Goal: Task Accomplishment & Management: Manage account settings

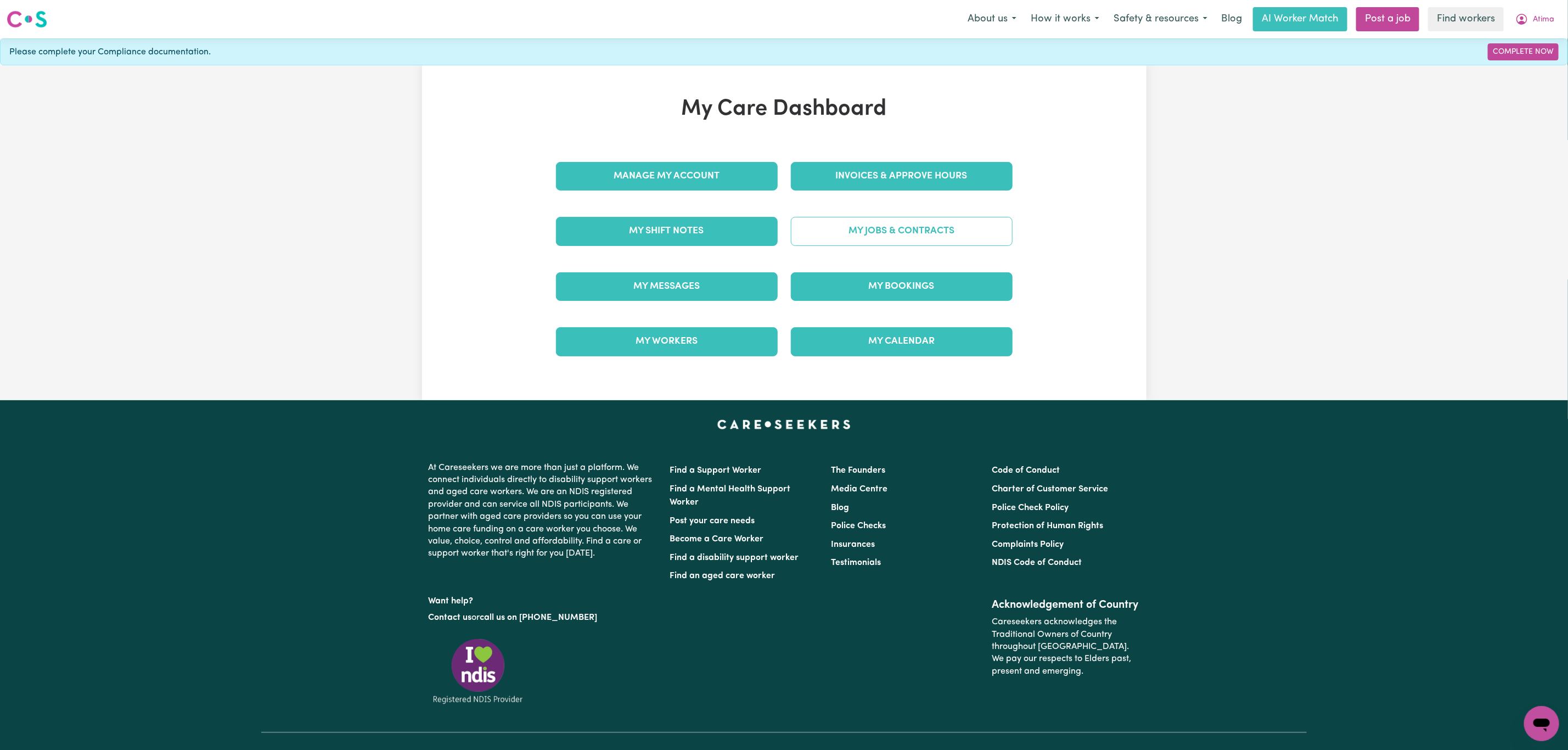
click at [850, 241] on link "My Jobs & Contracts" at bounding box center [902, 231] width 222 height 29
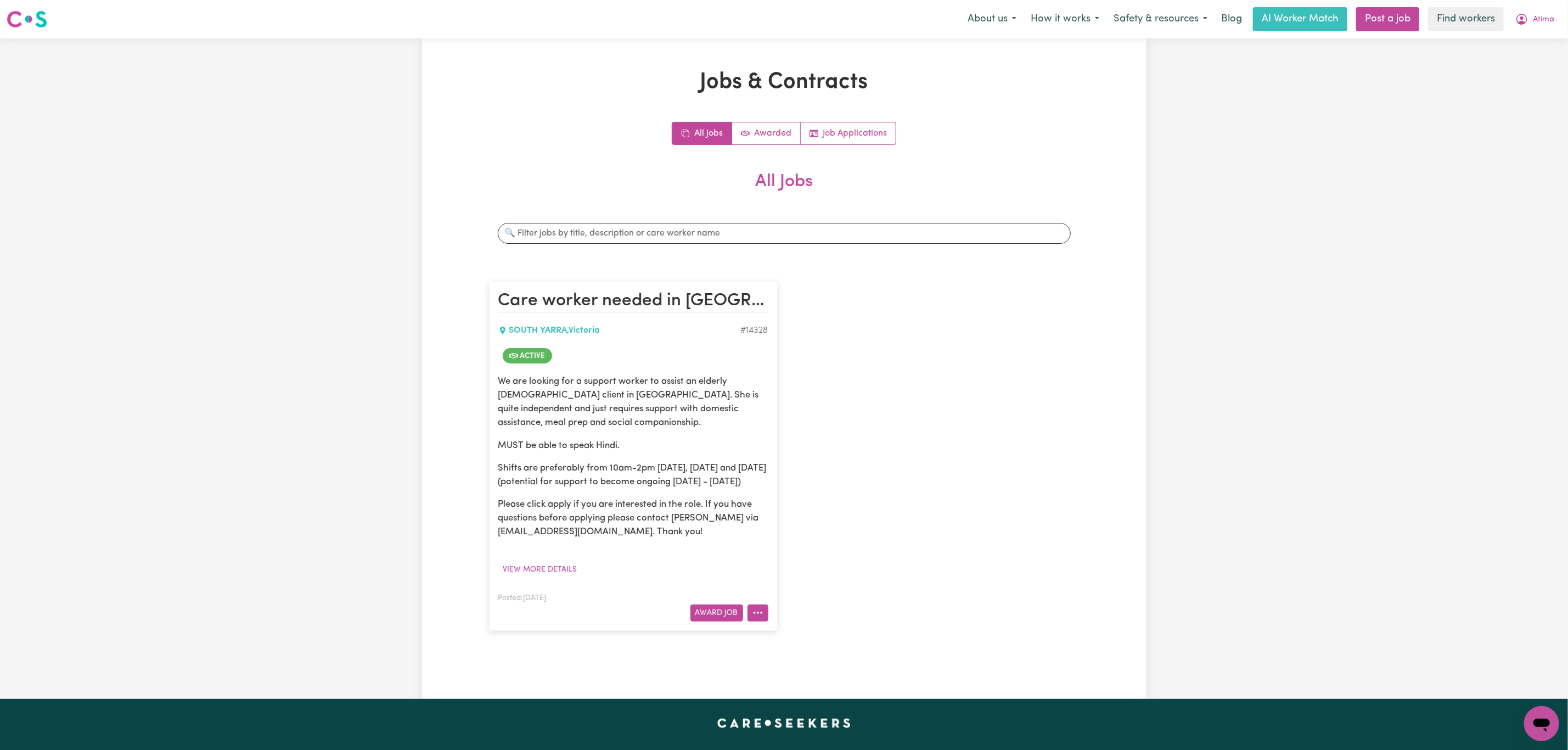
click at [761, 618] on icon "More options" at bounding box center [758, 613] width 11 height 11
click at [793, 487] on link "View/Edit Contract" at bounding box center [801, 476] width 107 height 22
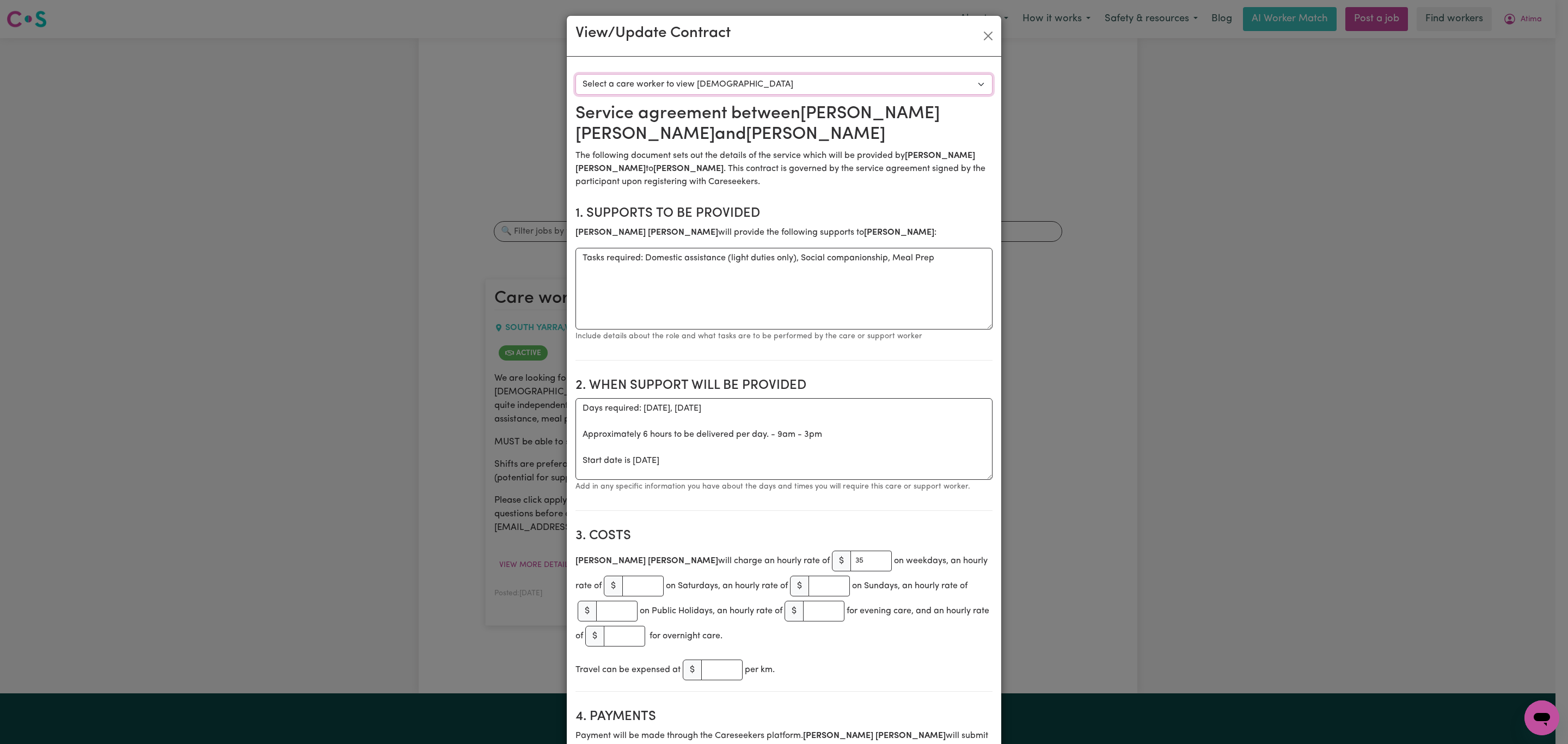
click at [699, 91] on select "Select a care worker to view [DEMOGRAPHIC_DATA] #10235 - [PERSON_NAME] (contrac…" at bounding box center [783, 85] width 417 height 21
select select "9847"
click at [575, 74] on select "Select a care worker to view [DEMOGRAPHIC_DATA] #10235 - [PERSON_NAME] (contrac…" at bounding box center [783, 85] width 417 height 21
click at [979, 38] on button "Close" at bounding box center [988, 36] width 18 height 18
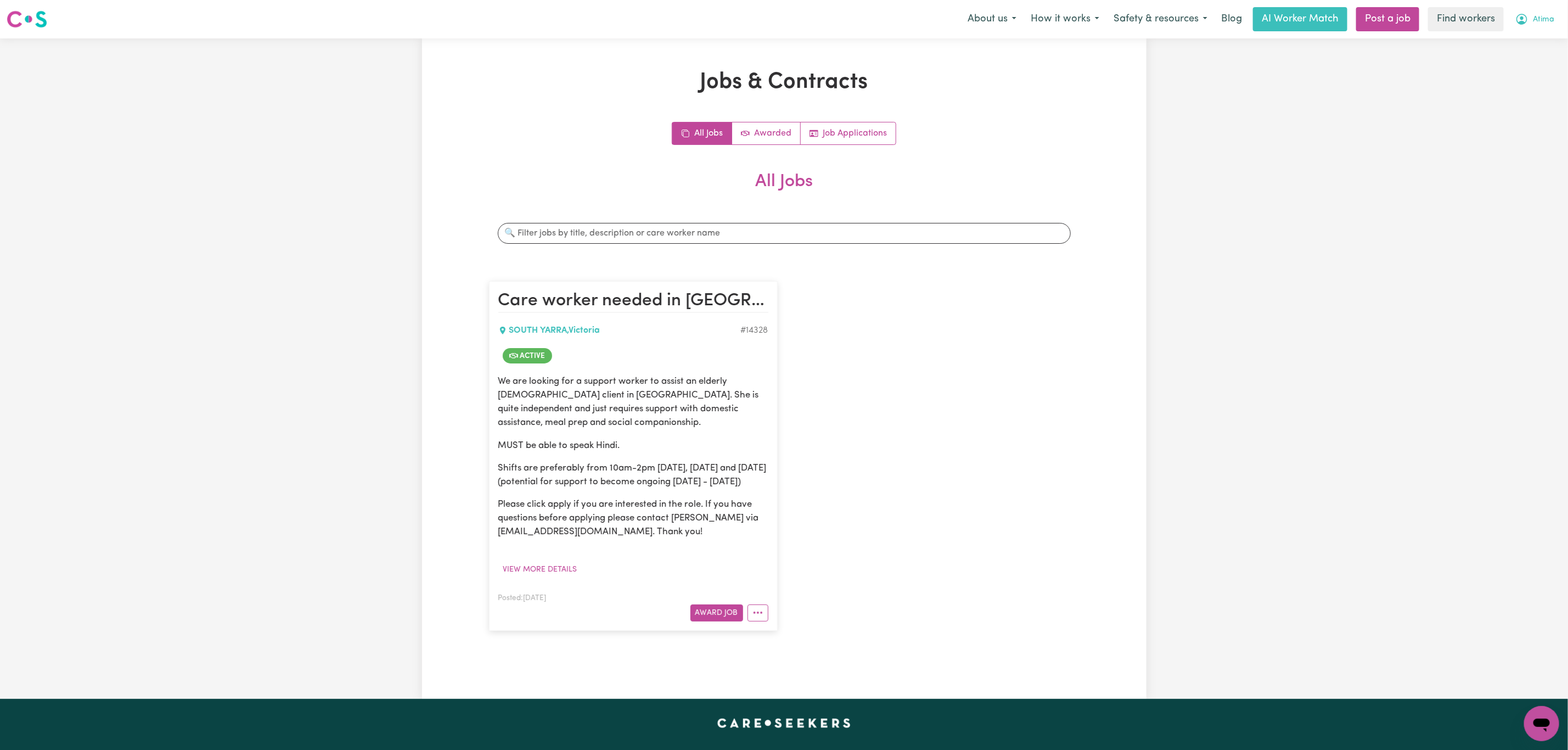
click at [1557, 9] on button "Atima" at bounding box center [1535, 20] width 53 height 23
click at [1508, 40] on link "My Dashboard" at bounding box center [1517, 43] width 87 height 21
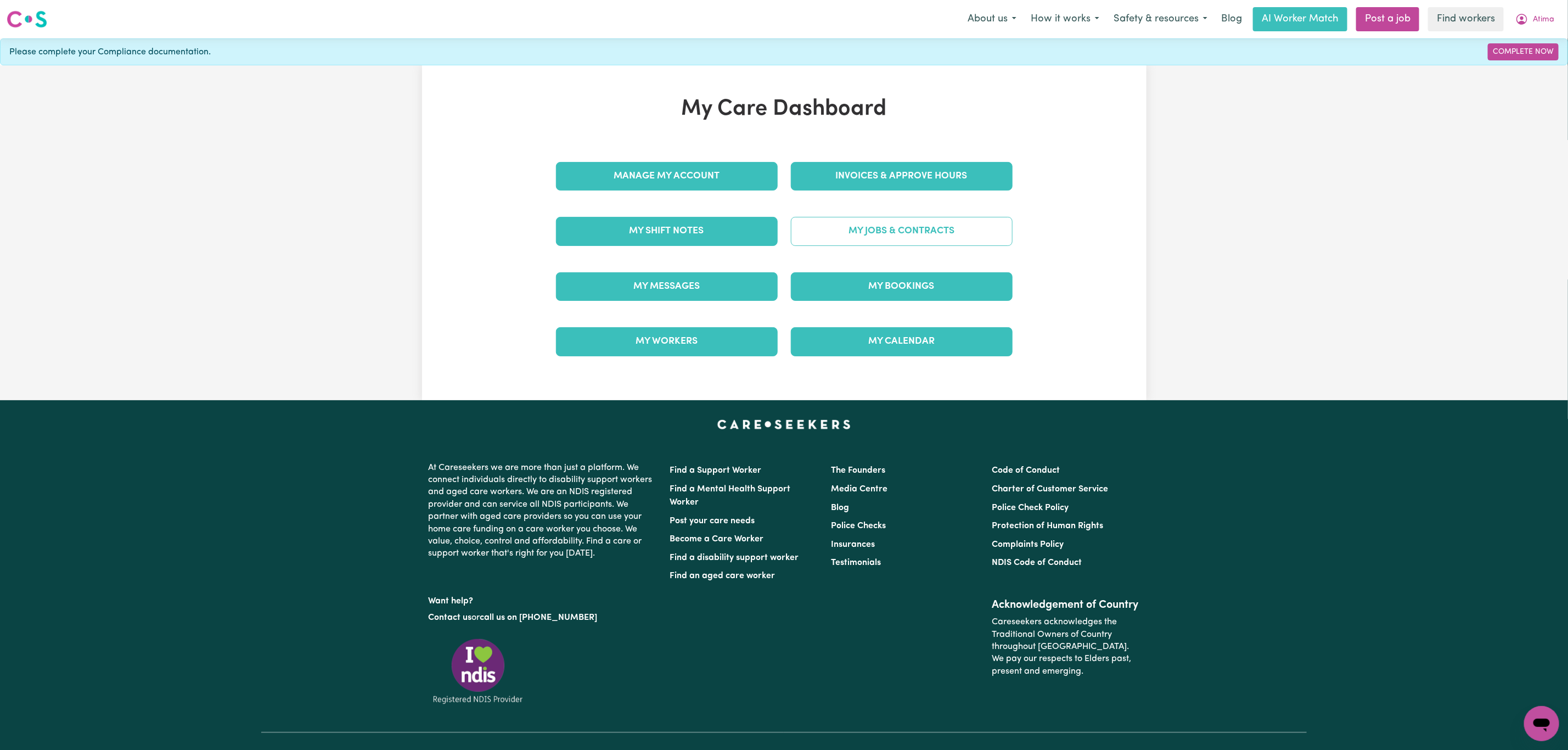
click at [862, 223] on link "My Jobs & Contracts" at bounding box center [902, 231] width 222 height 29
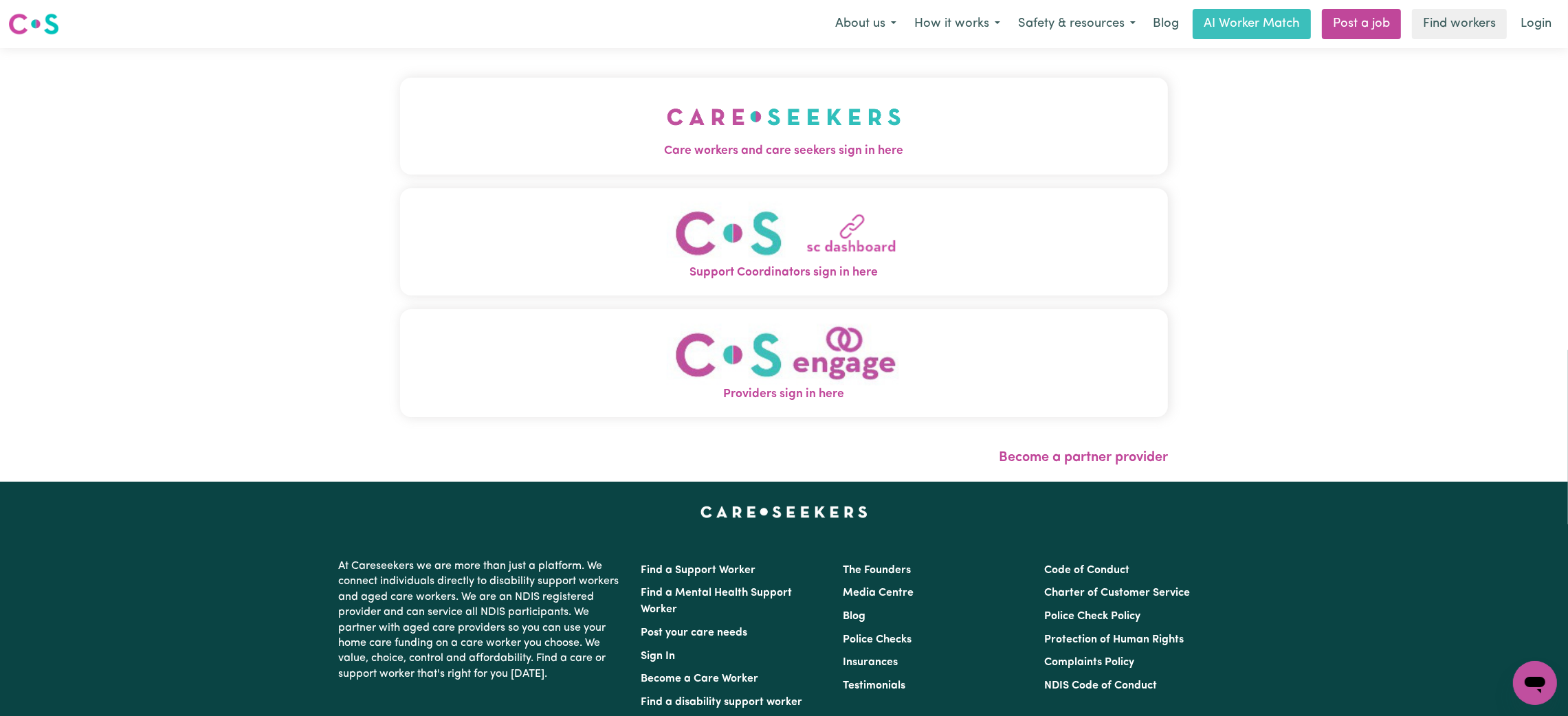
click at [673, 109] on img "Care workers and care seekers sign in here" at bounding box center [784, 117] width 234 height 51
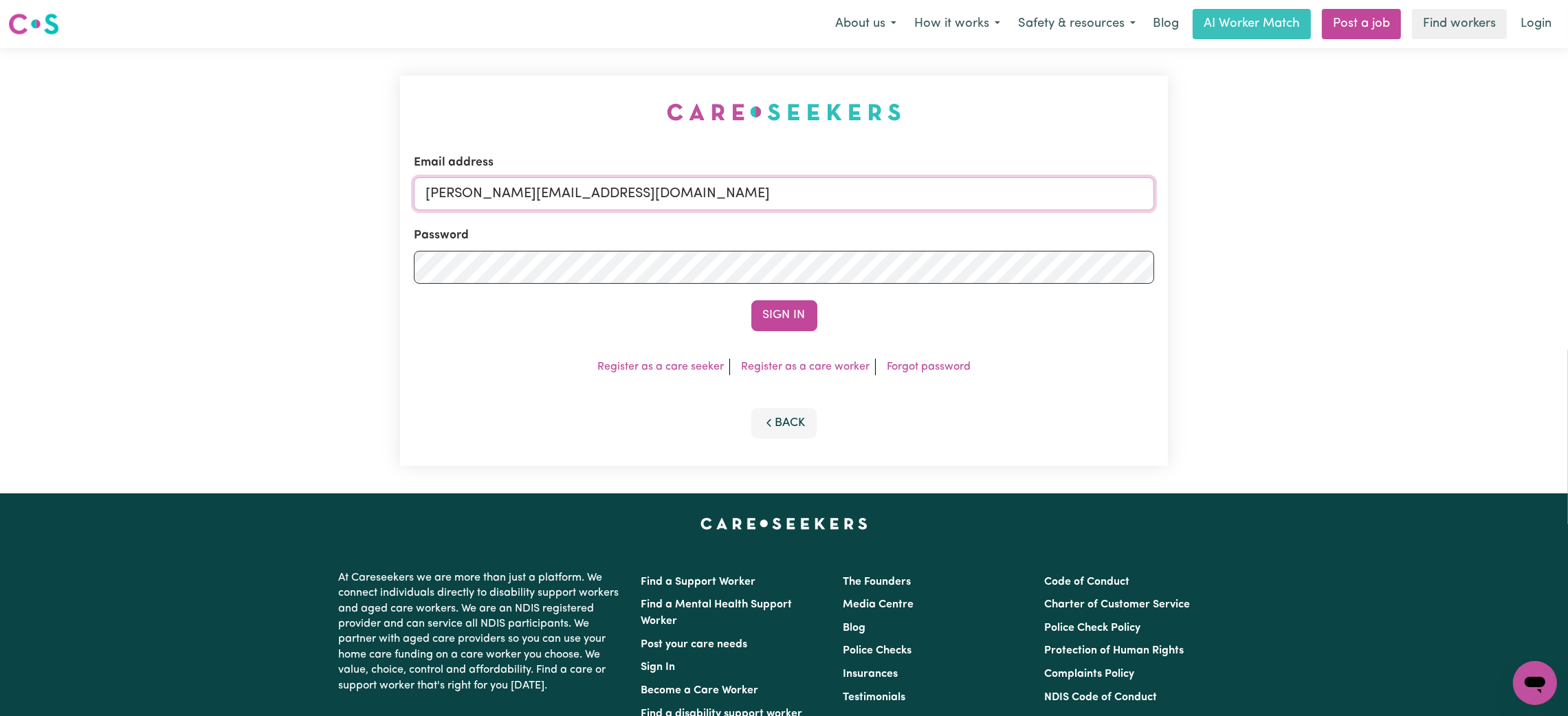
click at [547, 189] on input "mikayla+engage@careseekers.com.au" at bounding box center [783, 194] width 740 height 33
drag, startPoint x: 498, startPoint y: 193, endPoint x: 1037, endPoint y: 209, distance: 539.2
click at [1037, 209] on input "superuser~mikayla@careseekers.com.au" at bounding box center [783, 194] width 740 height 33
type input "superuser~armont80@gmail.com"
click at [770, 311] on button "Sign In" at bounding box center [785, 315] width 66 height 30
